Goal: Communication & Community: Answer question/provide support

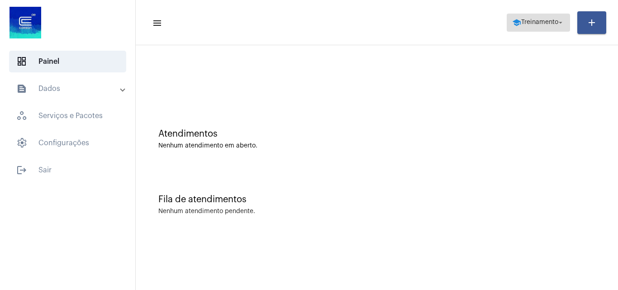
click at [536, 22] on span "Treinamento" at bounding box center [539, 22] width 37 height 6
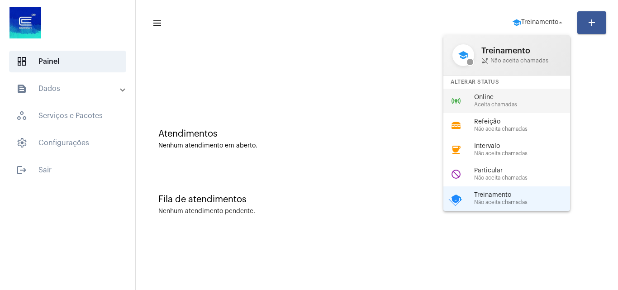
click at [488, 105] on span "Aceita chamadas" at bounding box center [525, 105] width 103 height 6
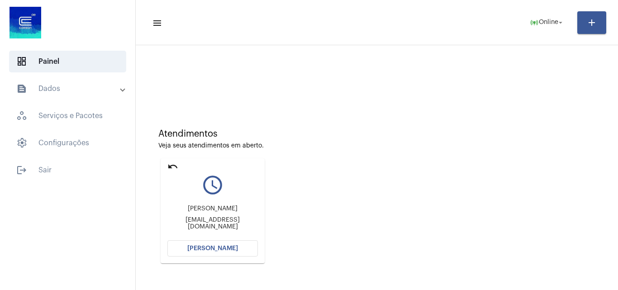
click at [233, 247] on span "[PERSON_NAME]" at bounding box center [212, 248] width 51 height 6
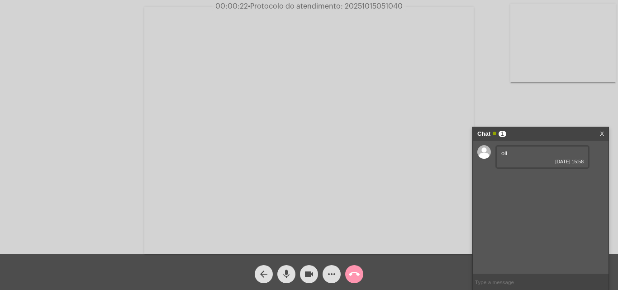
click at [532, 280] on input "text" at bounding box center [541, 282] width 136 height 16
click at [357, 275] on mat-icon "call_end" at bounding box center [354, 274] width 11 height 11
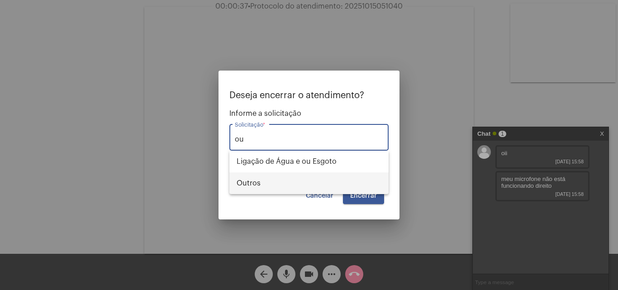
click at [282, 185] on span "Outros" at bounding box center [309, 183] width 145 height 22
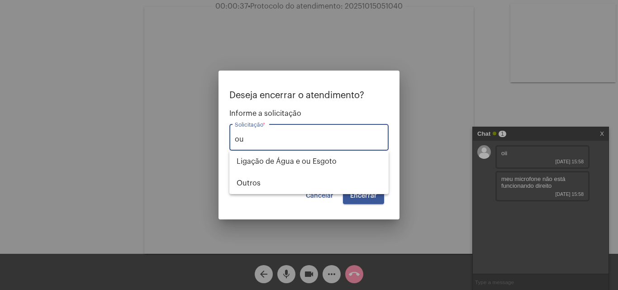
type input "Outros"
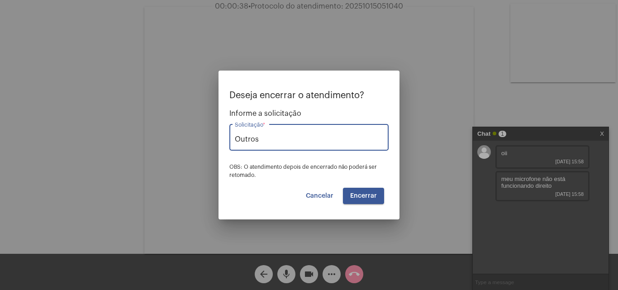
click at [346, 194] on button "Encerrar" at bounding box center [363, 196] width 41 height 16
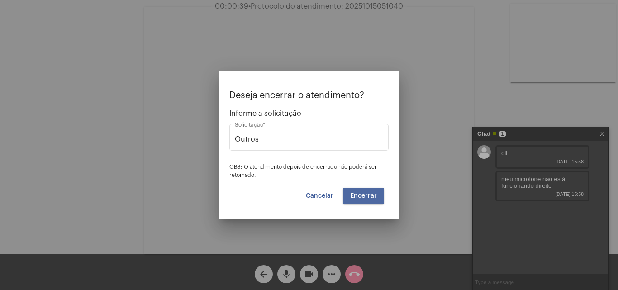
click at [359, 195] on span "Encerrar" at bounding box center [363, 196] width 27 height 6
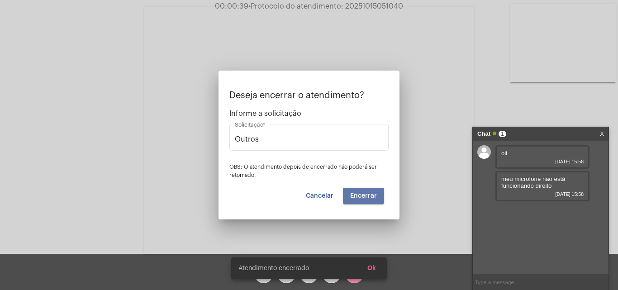
click at [359, 195] on video at bounding box center [308, 130] width 329 height 247
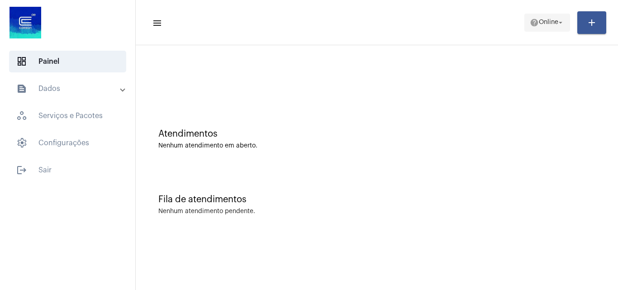
click at [555, 19] on span "help Online arrow_drop_down" at bounding box center [547, 22] width 35 height 16
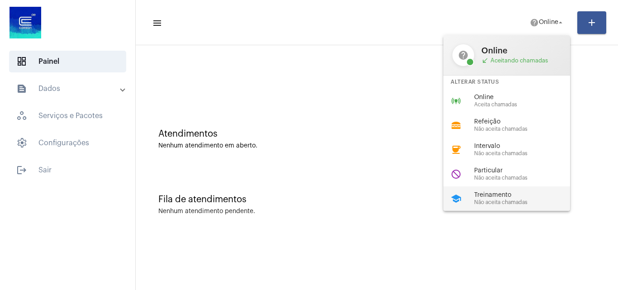
click at [488, 199] on span "Não aceita chamadas" at bounding box center [525, 202] width 103 height 6
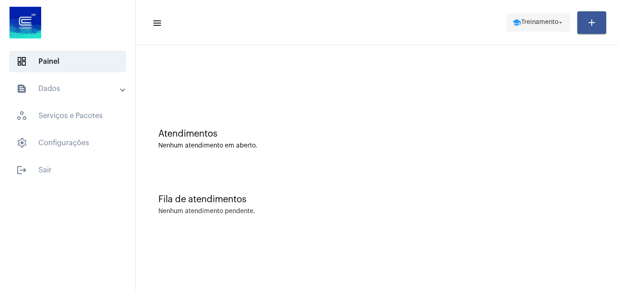
click at [529, 27] on span "school Treinamento arrow_drop_down" at bounding box center [538, 22] width 52 height 16
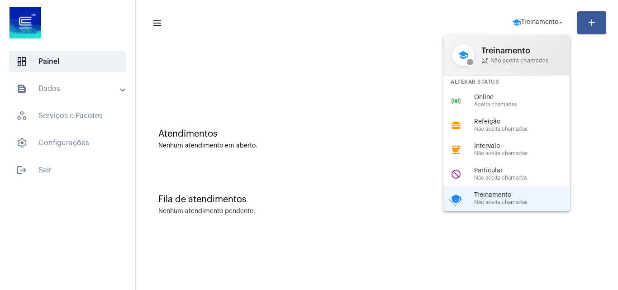
drag, startPoint x: 507, startPoint y: 108, endPoint x: 482, endPoint y: 106, distance: 25.4
click at [508, 108] on div "online_prediction Online Aceita chamadas" at bounding box center [513, 101] width 141 height 24
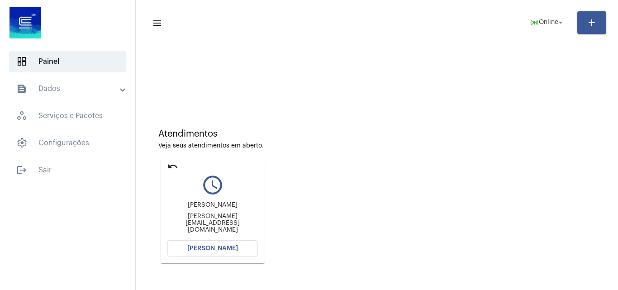
click at [233, 248] on span "[PERSON_NAME]" at bounding box center [212, 248] width 51 height 6
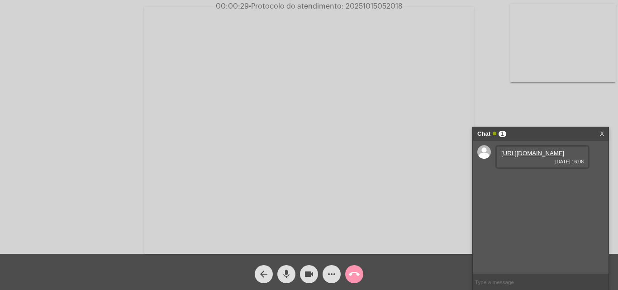
click at [531, 156] on link "[URL][DOMAIN_NAME]" at bounding box center [532, 153] width 63 height 7
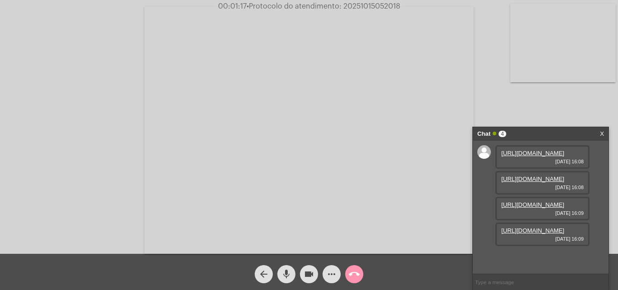
scroll to position [8, 0]
click at [525, 182] on link "[URL][DOMAIN_NAME]" at bounding box center [532, 178] width 63 height 7
click at [522, 208] on link "[URL][DOMAIN_NAME]" at bounding box center [532, 204] width 63 height 7
click at [534, 234] on link "[URL][DOMAIN_NAME]" at bounding box center [532, 230] width 63 height 7
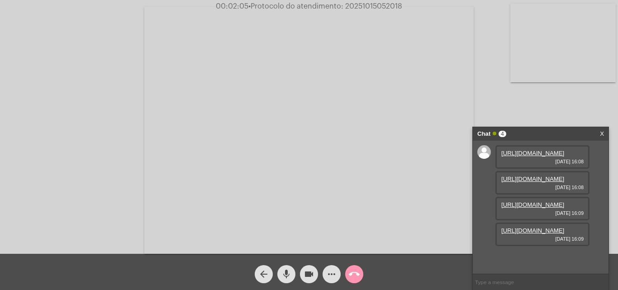
click at [286, 276] on mat-icon "mic" at bounding box center [286, 274] width 11 height 11
click at [304, 279] on mat-icon "videocam" at bounding box center [308, 274] width 11 height 11
click at [303, 273] on mat-icon "videocam_off" at bounding box center [308, 274] width 11 height 11
click at [290, 272] on mat-icon "mic_off" at bounding box center [286, 274] width 11 height 11
click at [517, 280] on input "text" at bounding box center [541, 282] width 136 height 16
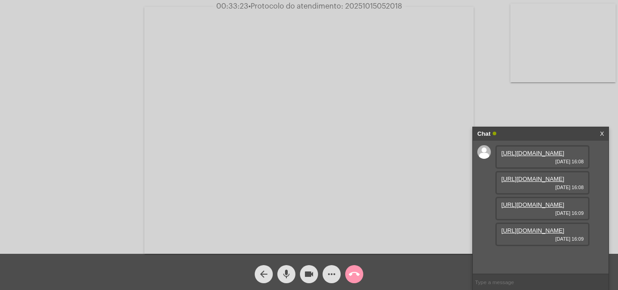
paste input "3261476 - não localizado"
type input "3261476 - não localizado"
paste input "28259726 - endereço não confere"
type input "28259726 - endereço não confere"
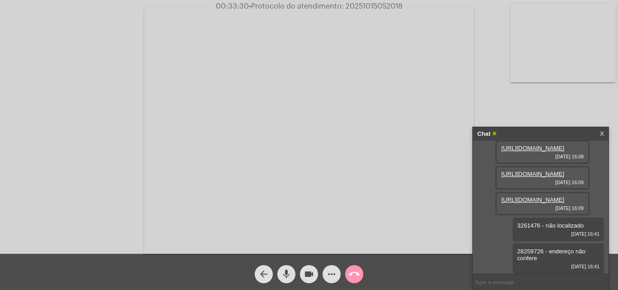
scroll to position [112, 0]
click at [485, 282] on input "text" at bounding box center [541, 282] width 136 height 16
paste input "28287223 - endereço não confere"
type input "28287223 - endereço não confere"
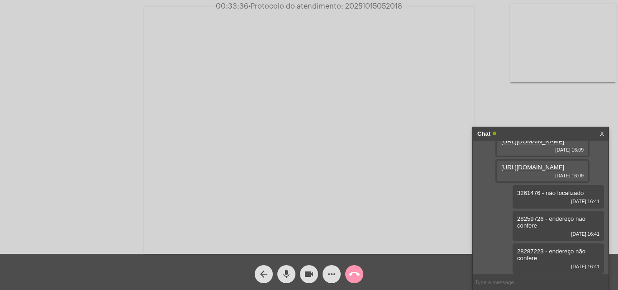
scroll to position [145, 0]
click at [503, 277] on input "text" at bounding box center [541, 282] width 136 height 16
paste input "28287231 - endereço não confere"
type input "28287231 - endereço não confere"
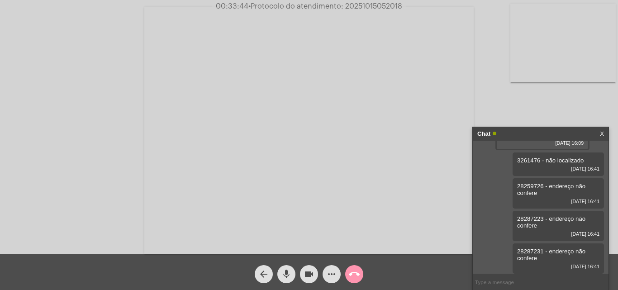
scroll to position [177, 0]
click at [508, 282] on input "text" at bounding box center [541, 282] width 136 height 16
paste input "28287240 - endereço não confere"
type input "28287240 - endereço não confere"
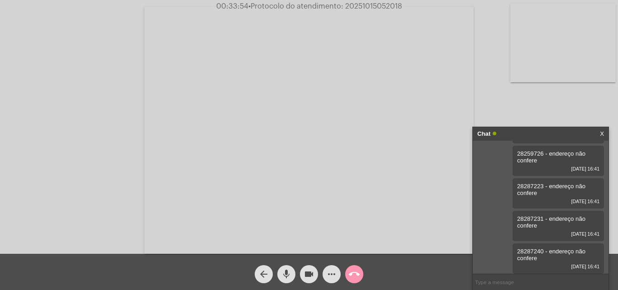
click at [515, 283] on input "text" at bounding box center [541, 282] width 136 height 16
paste input "20854323 - endereço não confere"
type input "20854323 - endereço não confere"
click at [527, 275] on input "text" at bounding box center [541, 282] width 136 height 16
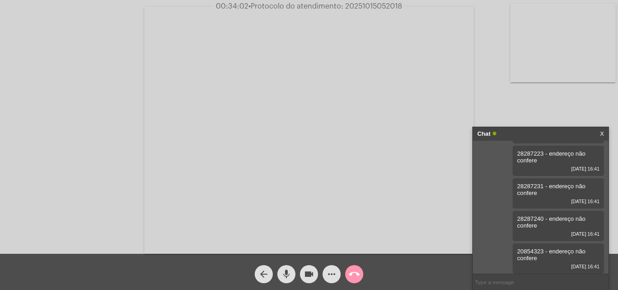
paste input "28253612 -endereço não confere"
type input "28253612 -endereço não confere"
click at [499, 285] on input "text" at bounding box center [541, 282] width 136 height 16
paste input "28253620 - endereço não confere"
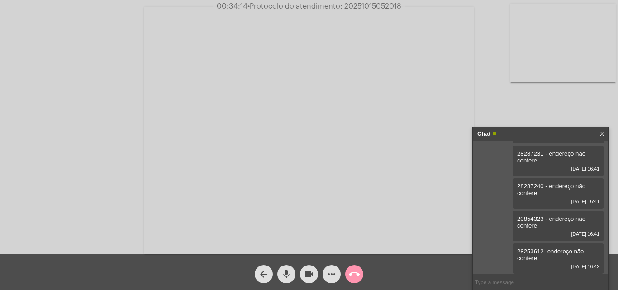
type input "28253620 - endereço não confere"
click at [512, 280] on input "text" at bounding box center [541, 282] width 136 height 16
paste input "28253639 - endereço não confere"
type input "28253639 - endereço não confere"
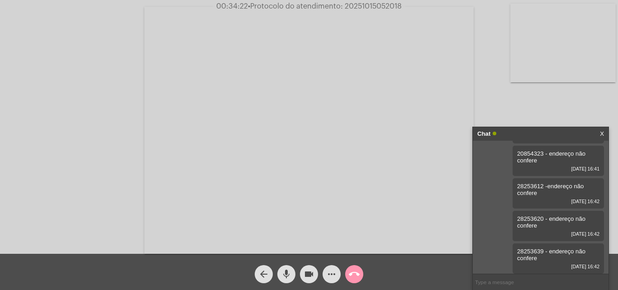
scroll to position [340, 0]
click at [507, 277] on input "text" at bounding box center [541, 282] width 136 height 16
paste input "28291280 - endereço não confere"
type input "28291280 - endereço não confere"
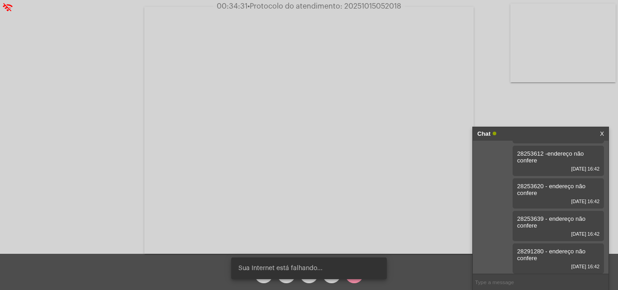
scroll to position [373, 0]
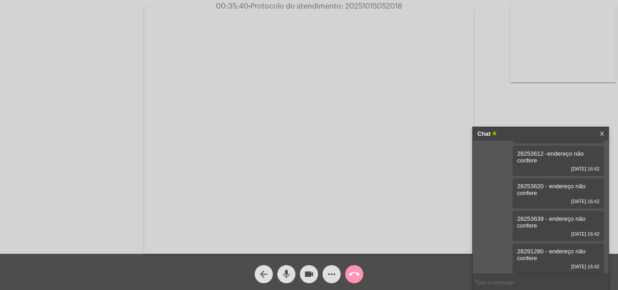
click at [517, 281] on input "text" at bounding box center [541, 282] width 136 height 16
paste input "28286120 - feito"
type input "´"
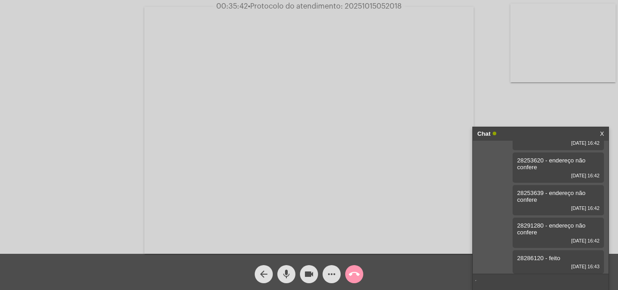
scroll to position [398, 0]
click at [492, 279] on input "´" at bounding box center [541, 282] width 136 height 16
paste input "2077027 - feito"
type input "2077027 - feito"
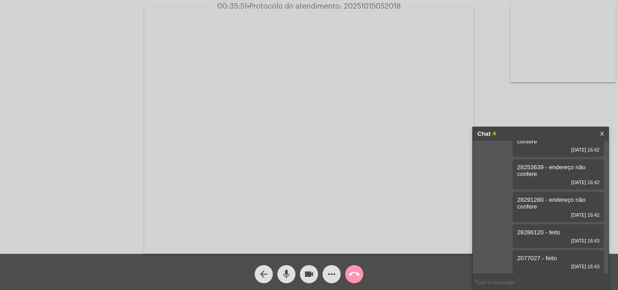
click at [500, 279] on input "text" at bounding box center [541, 282] width 136 height 16
paste input "3367835 - feito"
type input "3367835 - feito"
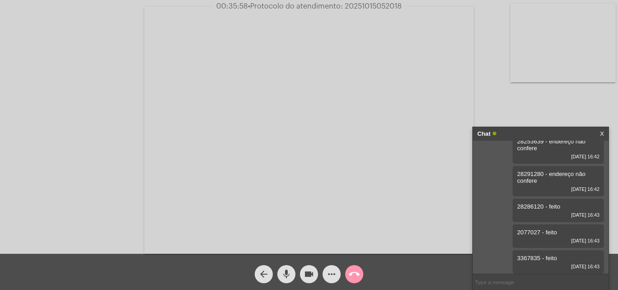
scroll to position [450, 0]
click at [350, 278] on mat-icon "call_end" at bounding box center [354, 274] width 11 height 11
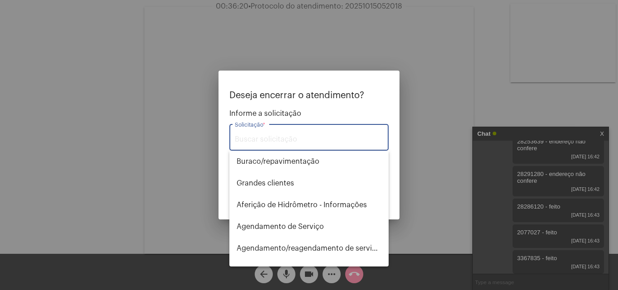
type input "o"
type input "a"
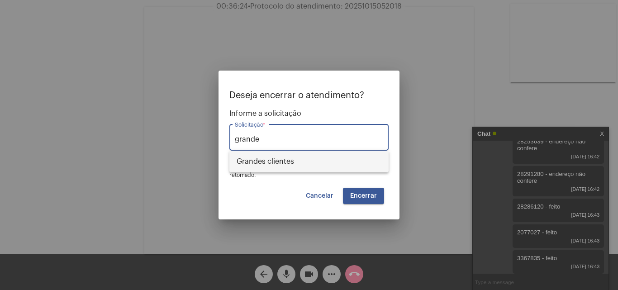
click at [299, 163] on span "⁠Grandes clientes" at bounding box center [309, 162] width 145 height 22
type input "⁠Grandes clientes"
click at [367, 200] on button "Encerrar" at bounding box center [363, 196] width 41 height 16
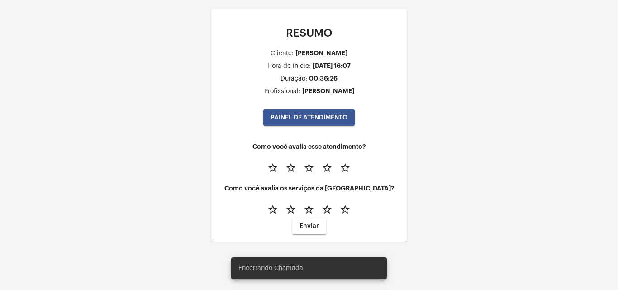
click at [386, 6] on div "RESUMO Cliente: [PERSON_NAME] Hora de inicio: [DATE] 16:07 Duração: 00:36:26 Pr…" at bounding box center [309, 134] width 618 height 269
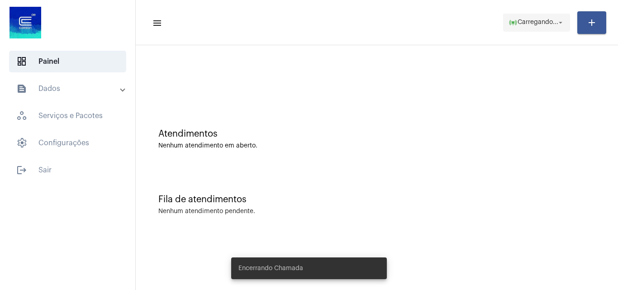
click at [554, 20] on span "Carregando..." at bounding box center [537, 22] width 41 height 6
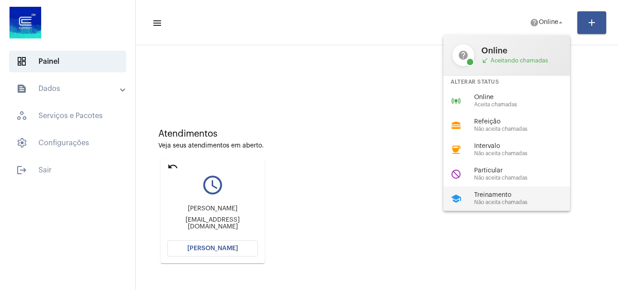
click at [493, 191] on div "school Treinamento Não aceita chamadas" at bounding box center [513, 198] width 141 height 24
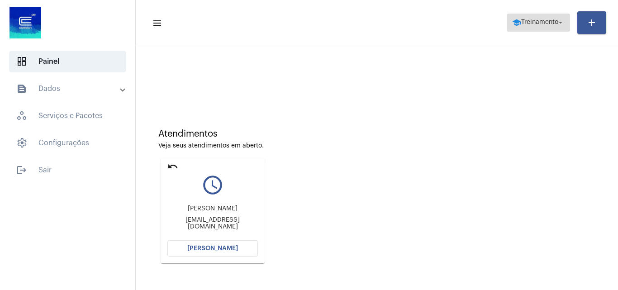
click at [521, 22] on span "Treinamento" at bounding box center [539, 22] width 37 height 6
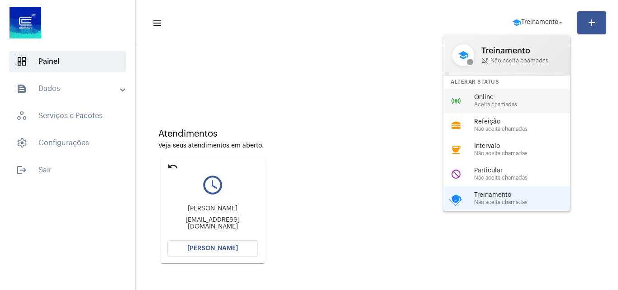
click at [492, 100] on span "Online" at bounding box center [525, 97] width 103 height 7
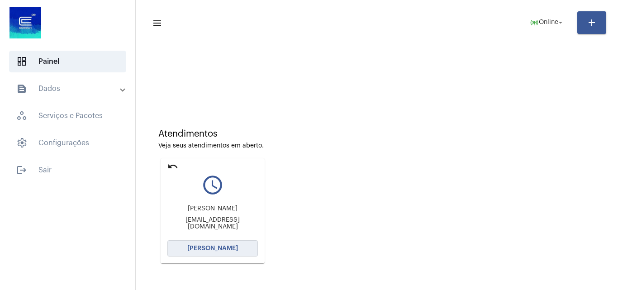
click at [227, 247] on span "[PERSON_NAME]" at bounding box center [212, 248] width 51 height 6
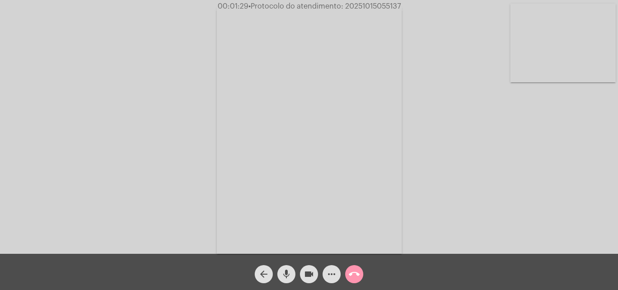
click at [356, 275] on mat-icon "call_end" at bounding box center [354, 274] width 11 height 11
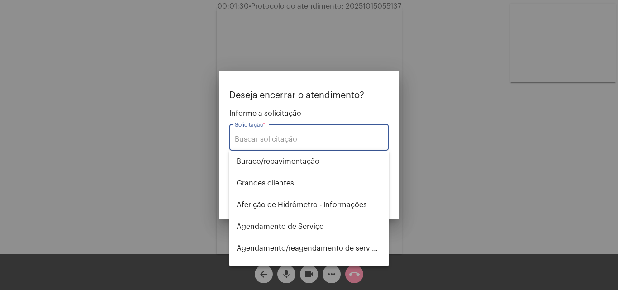
click at [470, 135] on div at bounding box center [309, 145] width 618 height 290
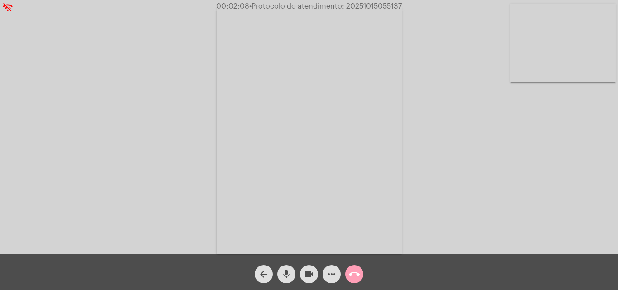
click at [356, 274] on mat-icon "call_end" at bounding box center [354, 274] width 11 height 11
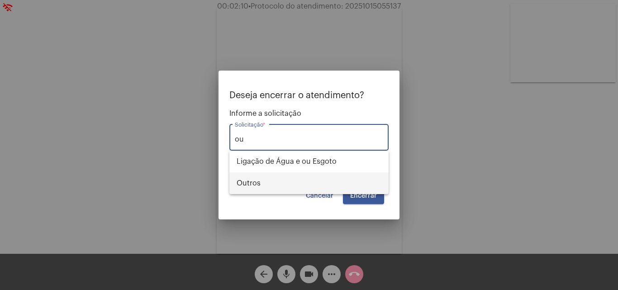
click at [295, 187] on span "Outros" at bounding box center [309, 183] width 145 height 22
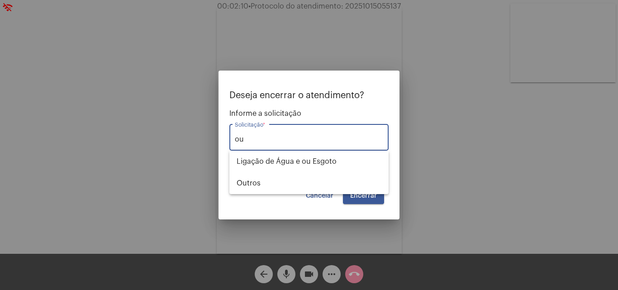
type input "Outros"
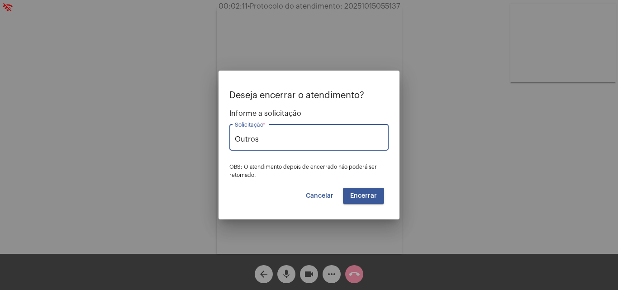
click at [365, 201] on button "Encerrar" at bounding box center [363, 196] width 41 height 16
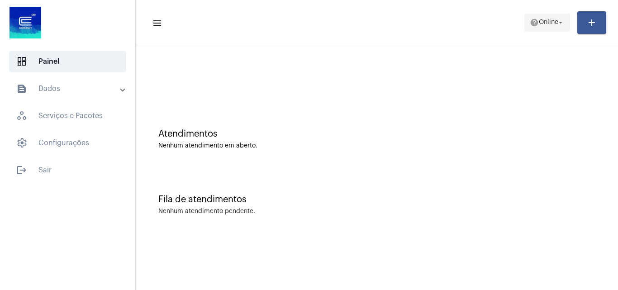
click at [534, 22] on mat-icon "help" at bounding box center [534, 22] width 9 height 9
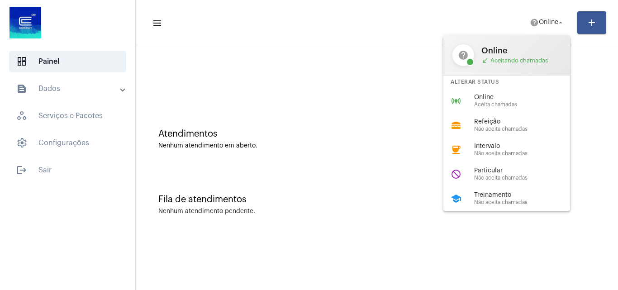
click at [507, 197] on span "Treinamento" at bounding box center [525, 195] width 103 height 7
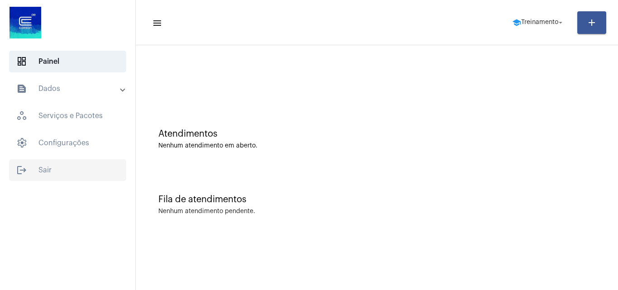
click at [67, 171] on span "logout Sair" at bounding box center [67, 170] width 117 height 22
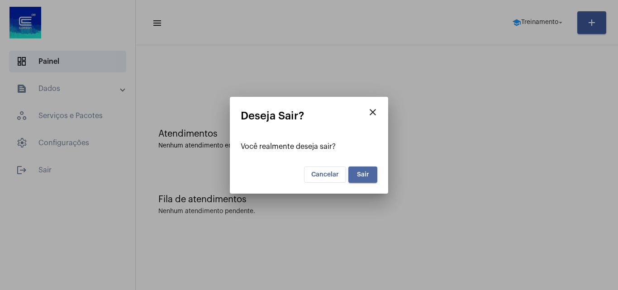
click at [360, 179] on button "Sair" at bounding box center [362, 174] width 29 height 16
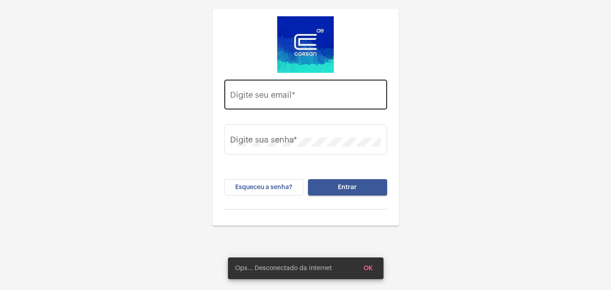
click at [290, 104] on div "Digite seu email *" at bounding box center [305, 93] width 151 height 32
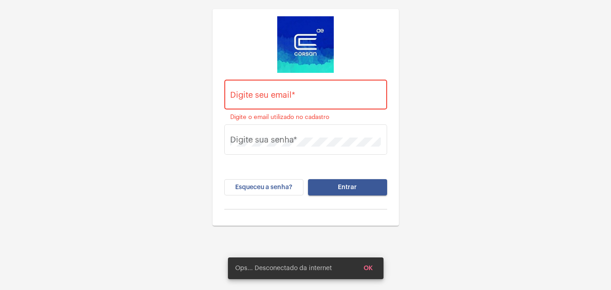
click at [290, 103] on div "Digite seu email *" at bounding box center [305, 93] width 151 height 32
click at [289, 100] on input "Digite seu email *" at bounding box center [305, 96] width 151 height 9
click at [289, 98] on input "Digite seu email *" at bounding box center [305, 96] width 151 height 9
click at [256, 97] on input "Digite seu email *" at bounding box center [305, 96] width 151 height 9
type input "t"
